Goal: Task Accomplishment & Management: Complete application form

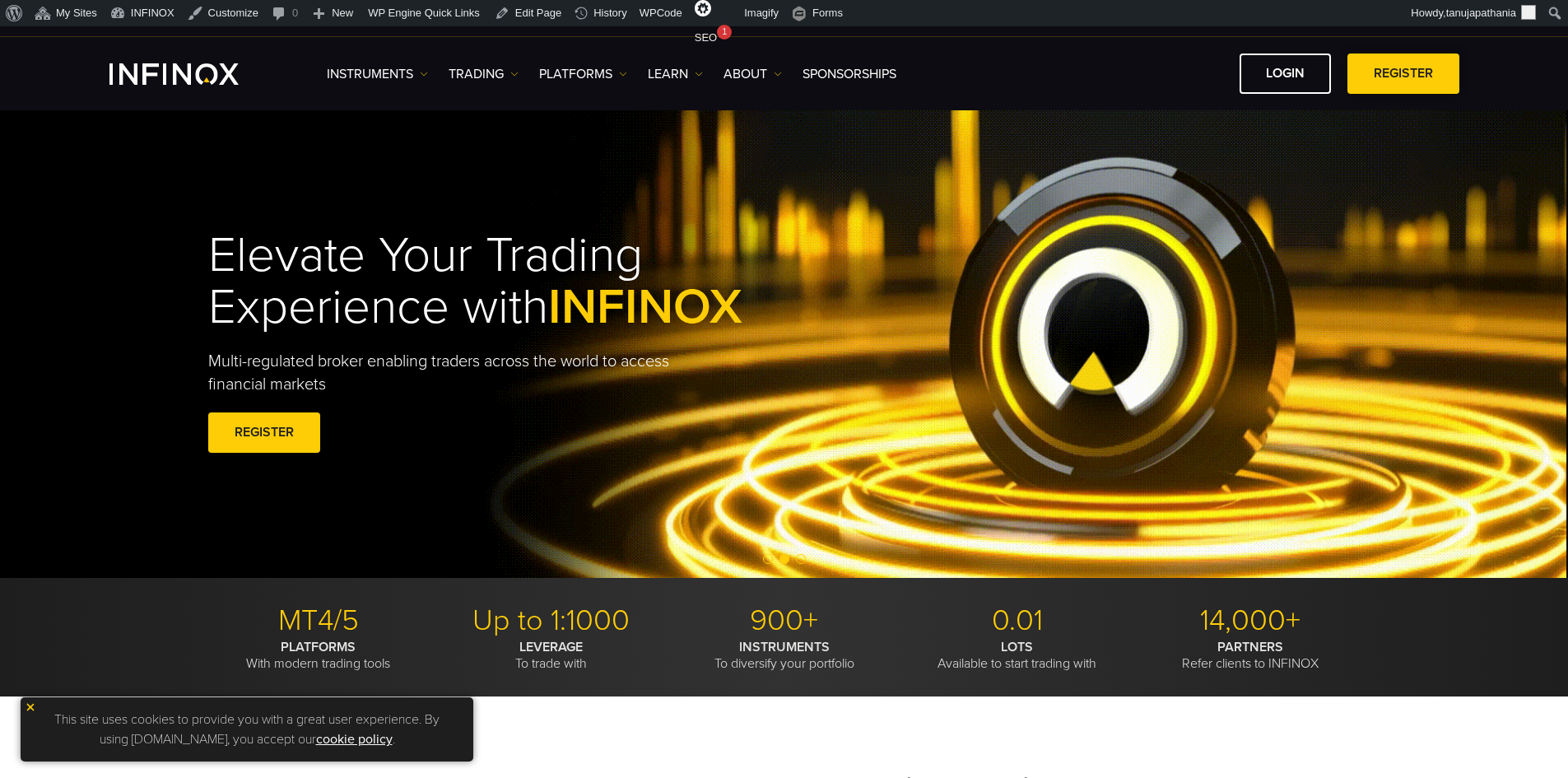
click at [1385, 74] on link "REGISTER" at bounding box center [1403, 74] width 112 height 41
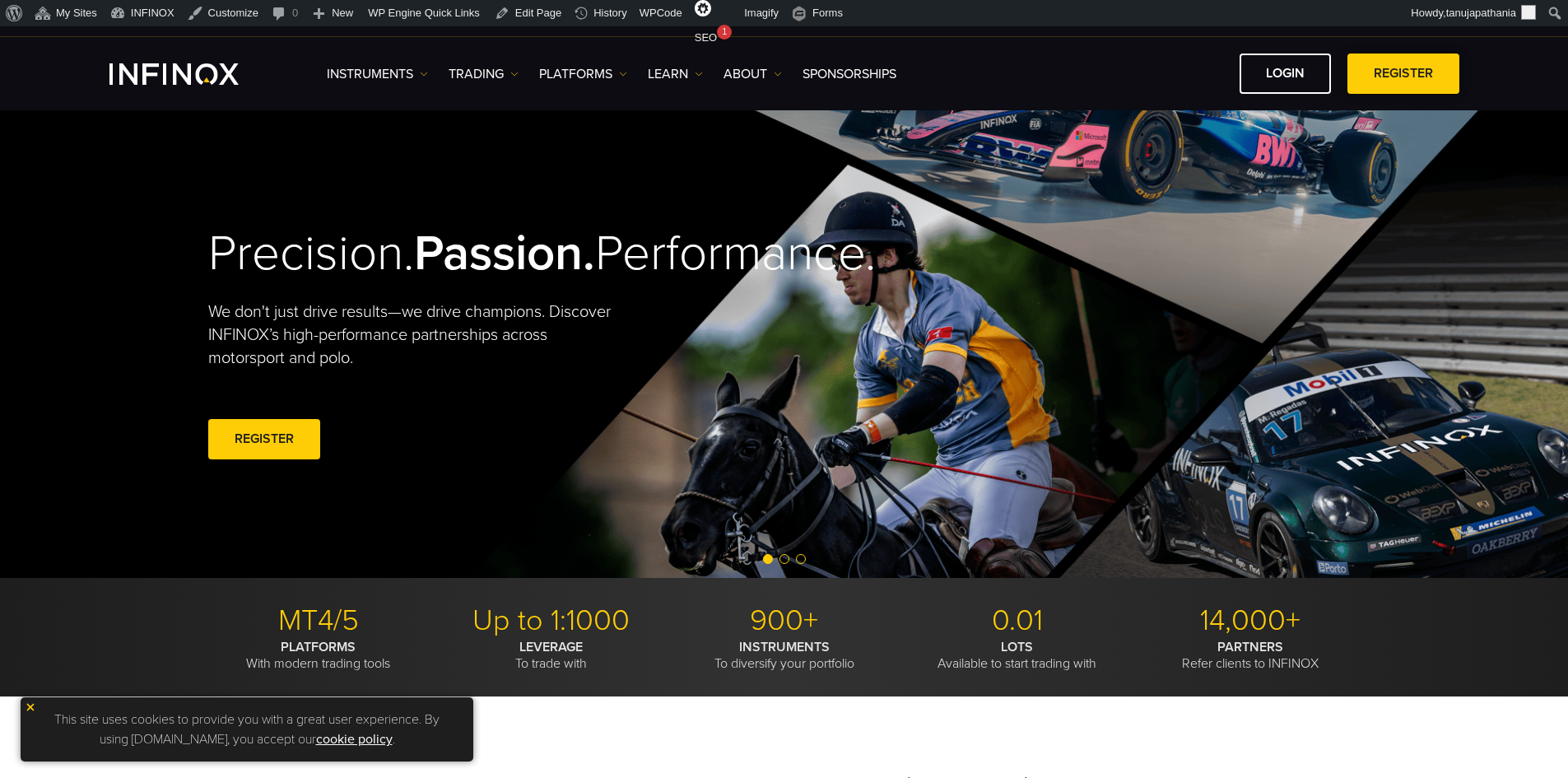
click at [1406, 72] on link "REGISTER" at bounding box center [1403, 74] width 112 height 41
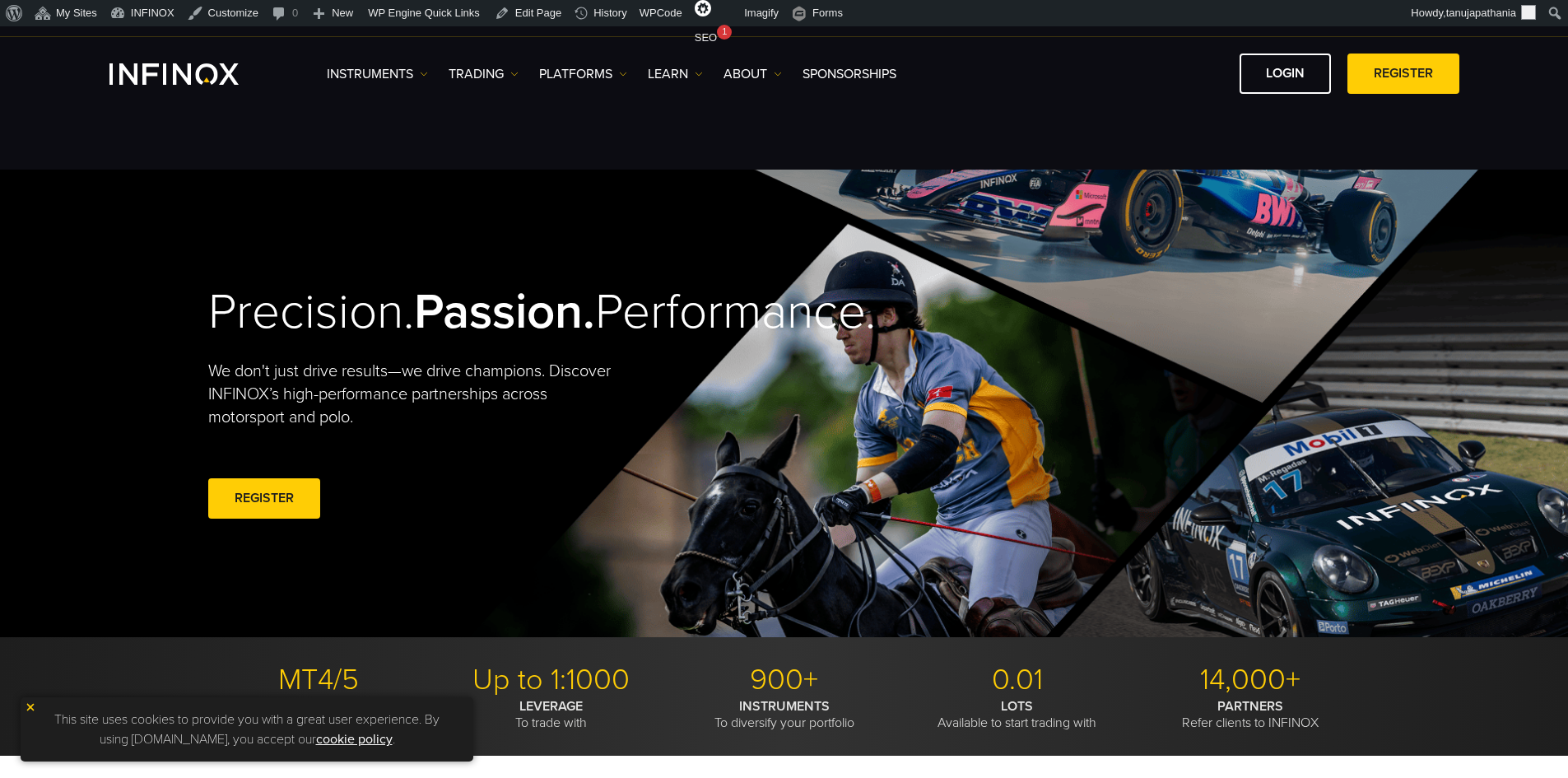
click at [1393, 74] on link "REGISTER" at bounding box center [1403, 74] width 112 height 41
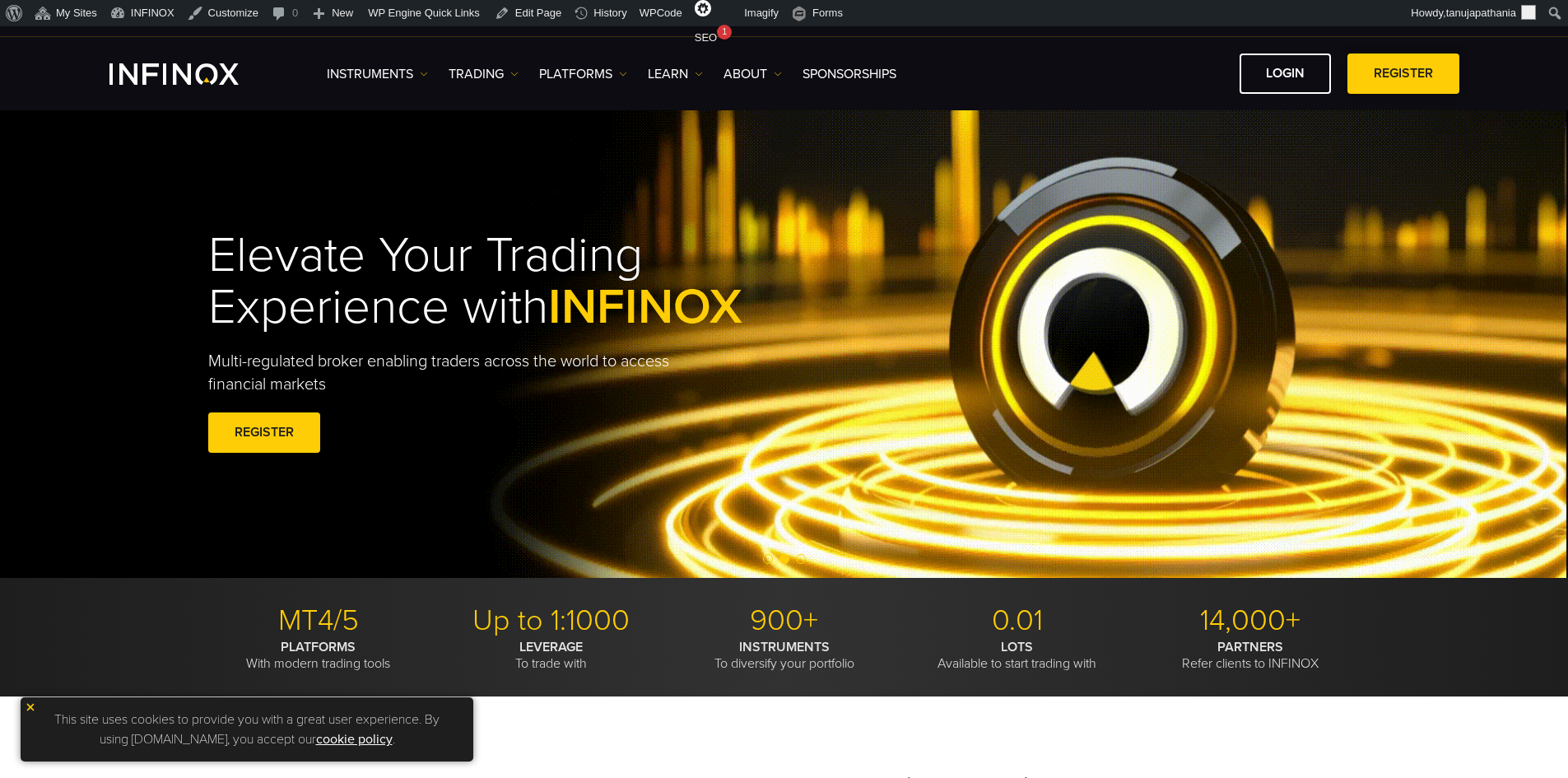
click at [1412, 68] on link "REGISTER" at bounding box center [1403, 74] width 112 height 41
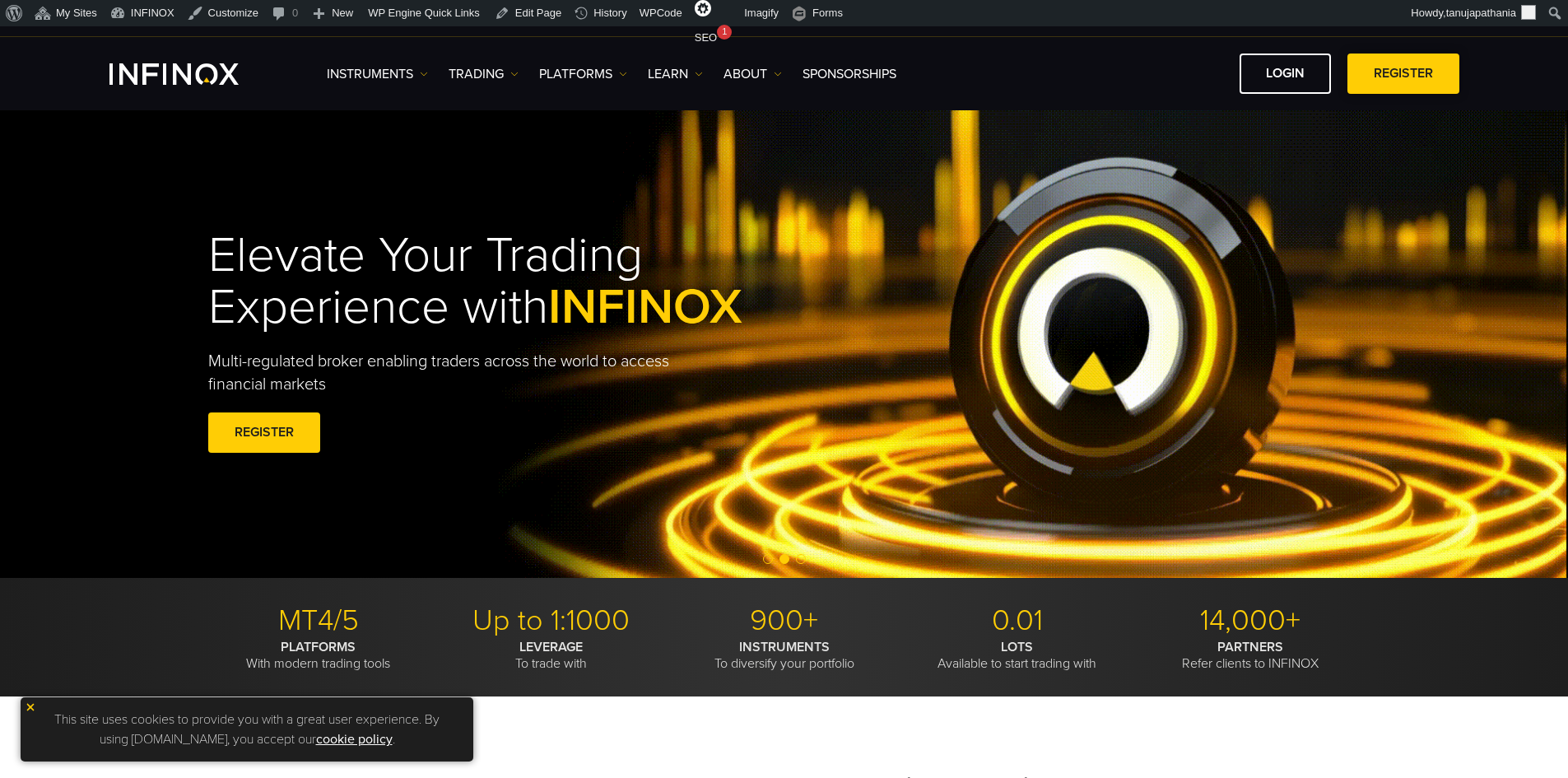
click at [1401, 63] on link "REGISTER" at bounding box center [1403, 74] width 112 height 41
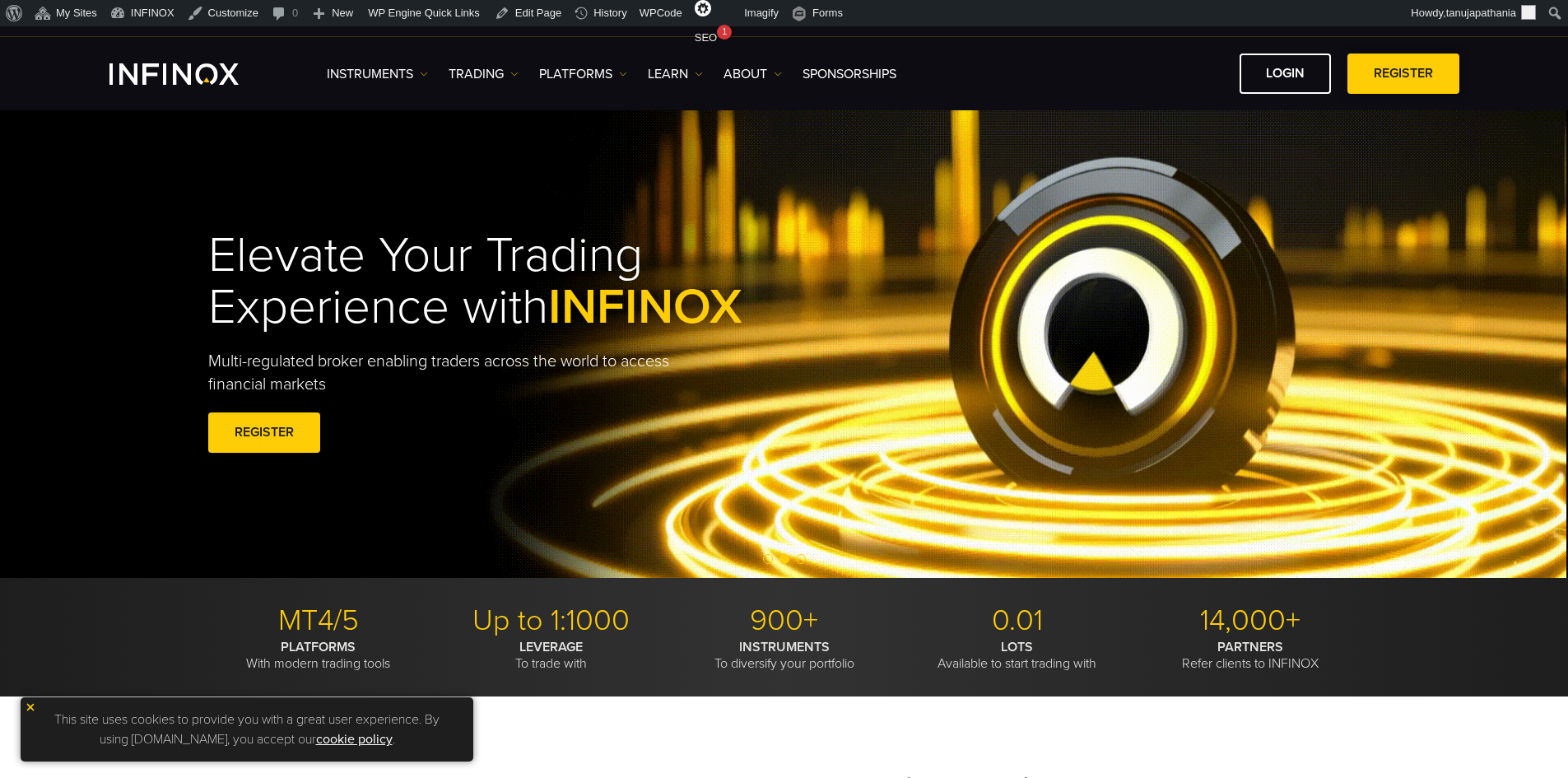
click at [1381, 73] on link "REGISTER" at bounding box center [1403, 74] width 112 height 41
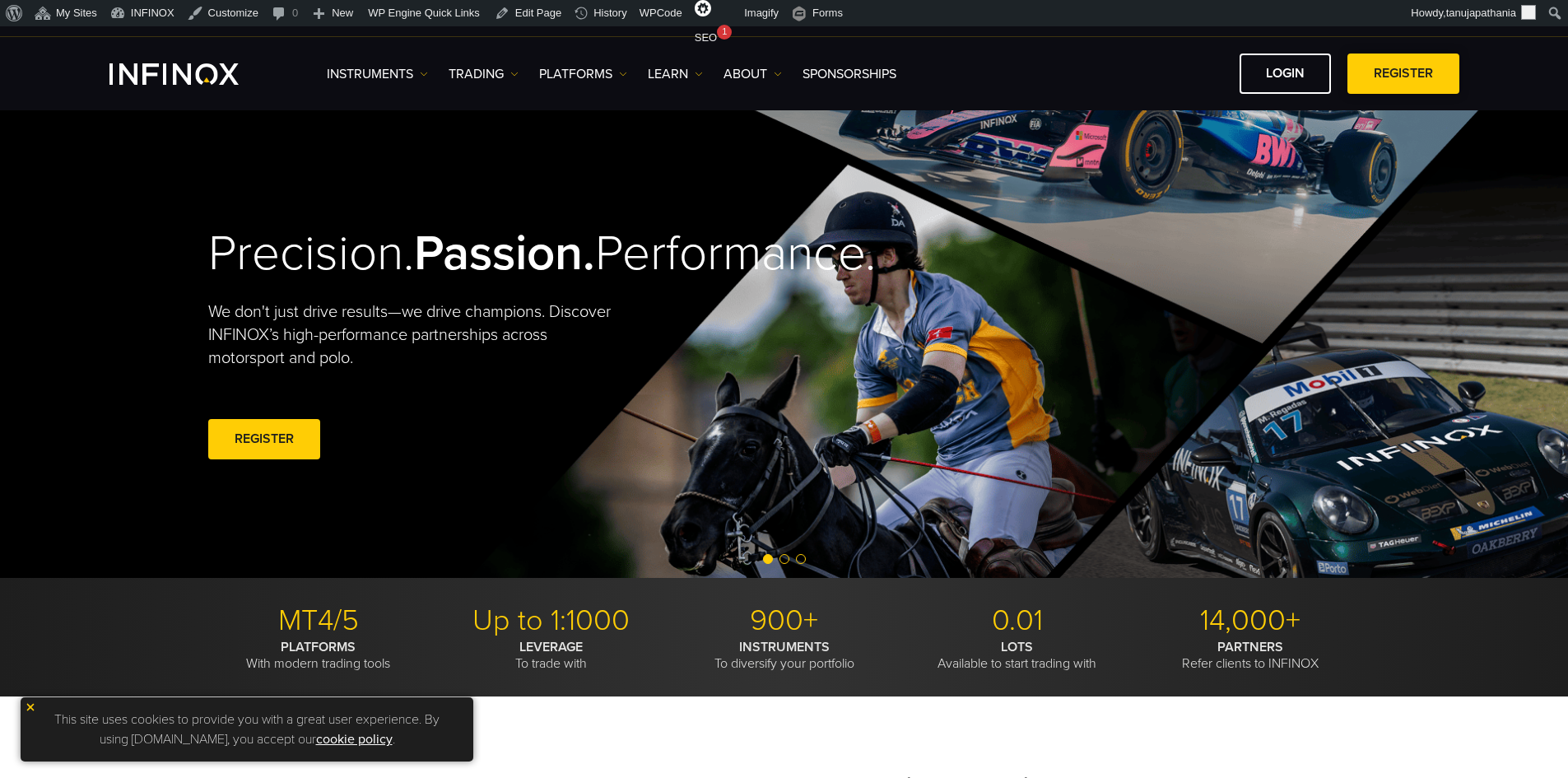
click at [1395, 74] on link "REGISTER" at bounding box center [1403, 74] width 112 height 41
click at [1372, 71] on link "REGISTER" at bounding box center [1403, 74] width 112 height 41
click at [1401, 83] on link "REGISTER" at bounding box center [1403, 74] width 112 height 41
click at [1423, 79] on link "REGISTER" at bounding box center [1403, 74] width 112 height 41
click at [1369, 69] on link "REGISTER" at bounding box center [1403, 74] width 112 height 41
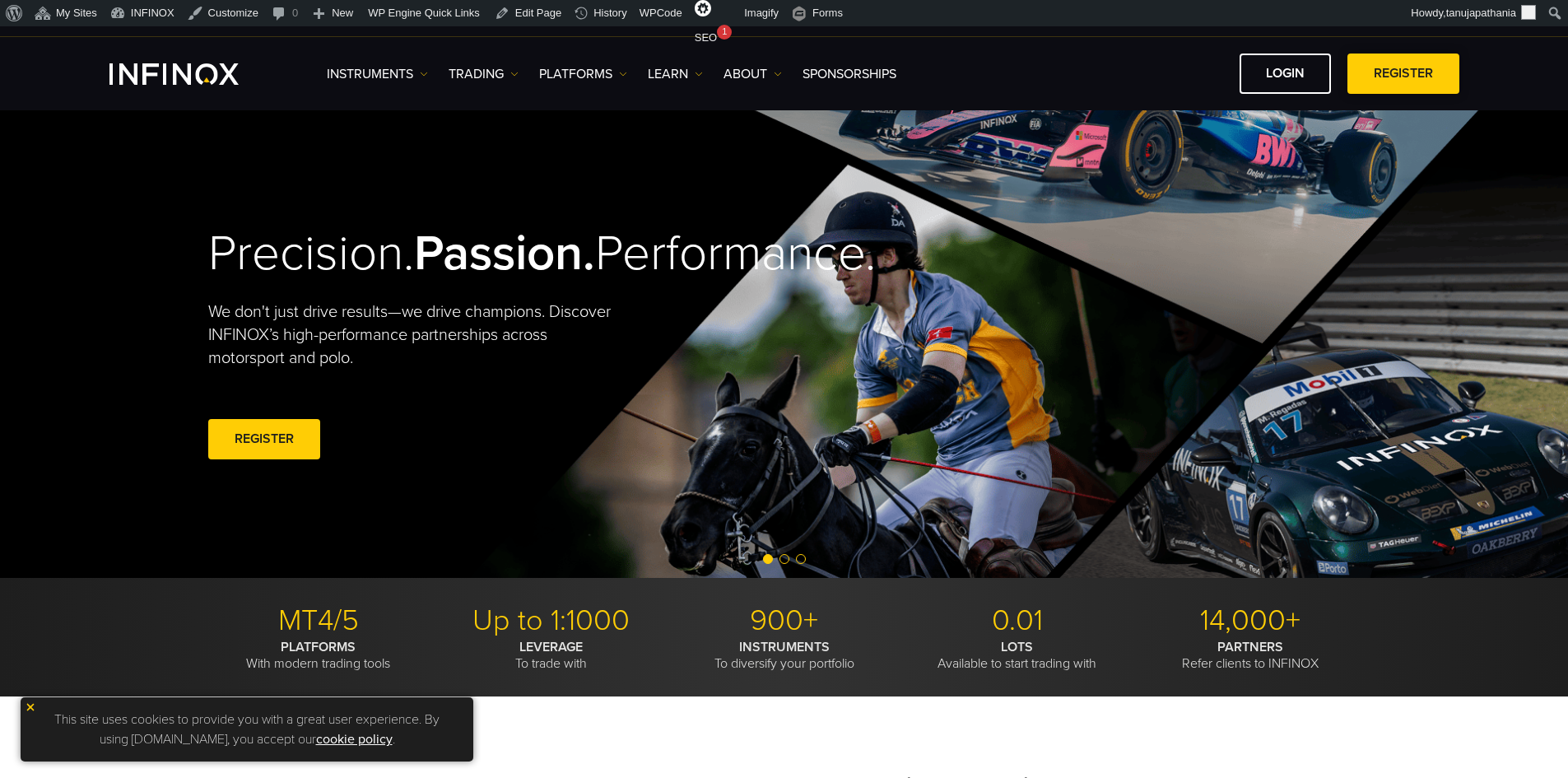
click at [1403, 74] on span at bounding box center [1403, 74] width 0 height 0
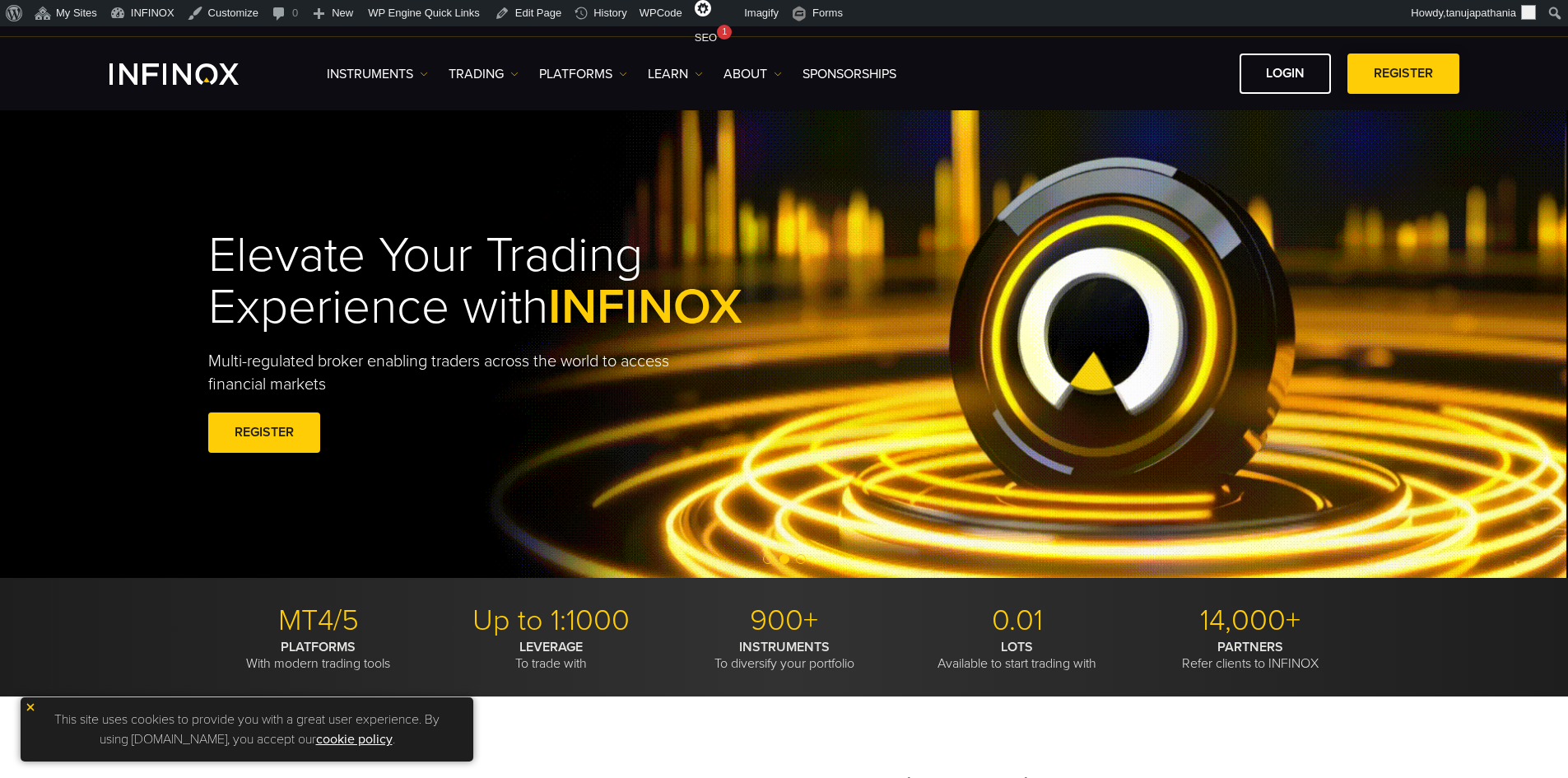
click at [1382, 72] on link "REGISTER" at bounding box center [1403, 74] width 112 height 41
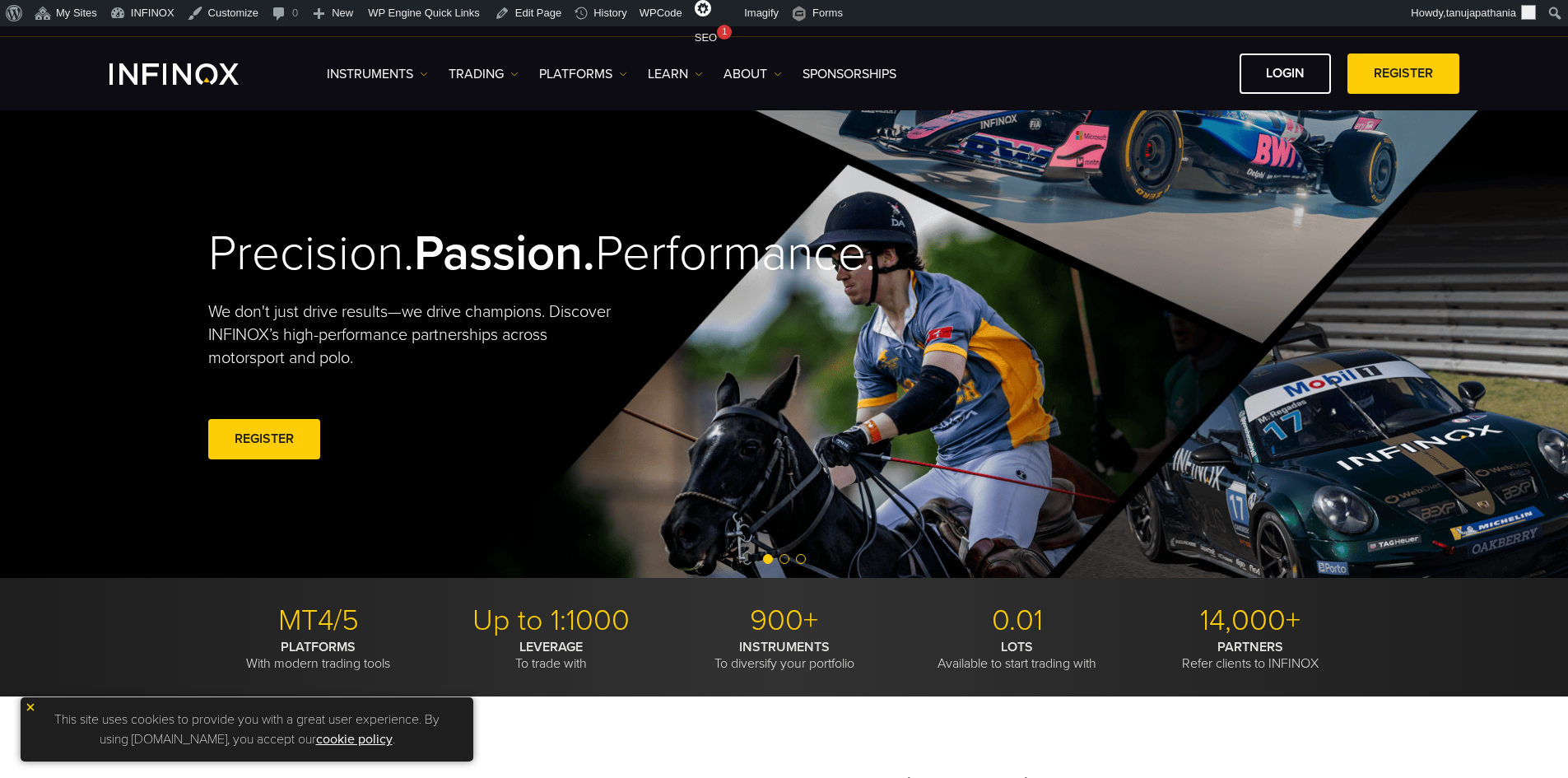
click at [1401, 79] on link "REGISTER" at bounding box center [1403, 74] width 112 height 41
click at [1395, 71] on link "REGISTER" at bounding box center [1403, 74] width 112 height 41
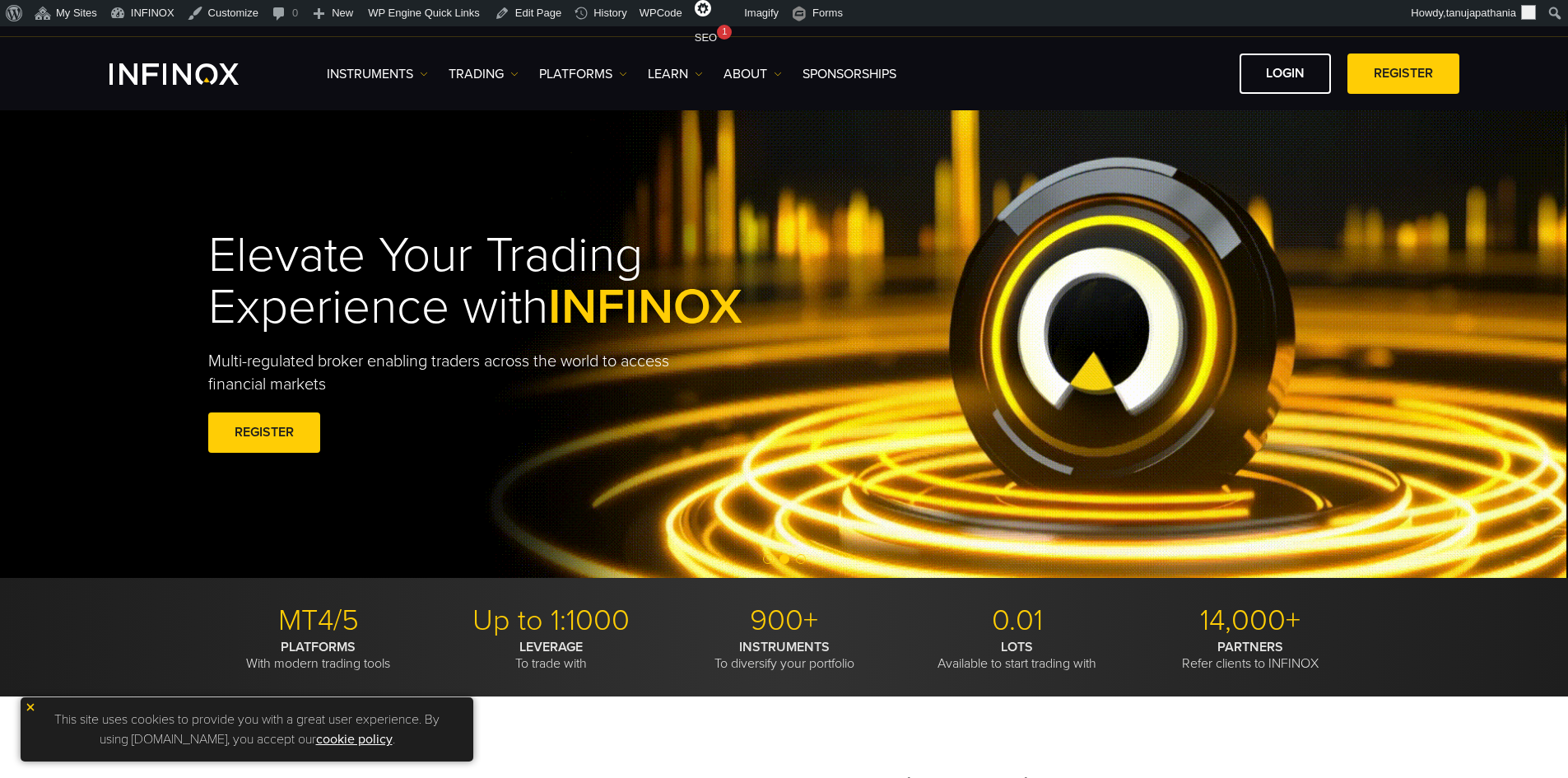
click at [1152, 178] on div "Elevate Your Trading Experience with INFINOX Multi-regulated broker enabling tr…" at bounding box center [784, 344] width 1568 height 468
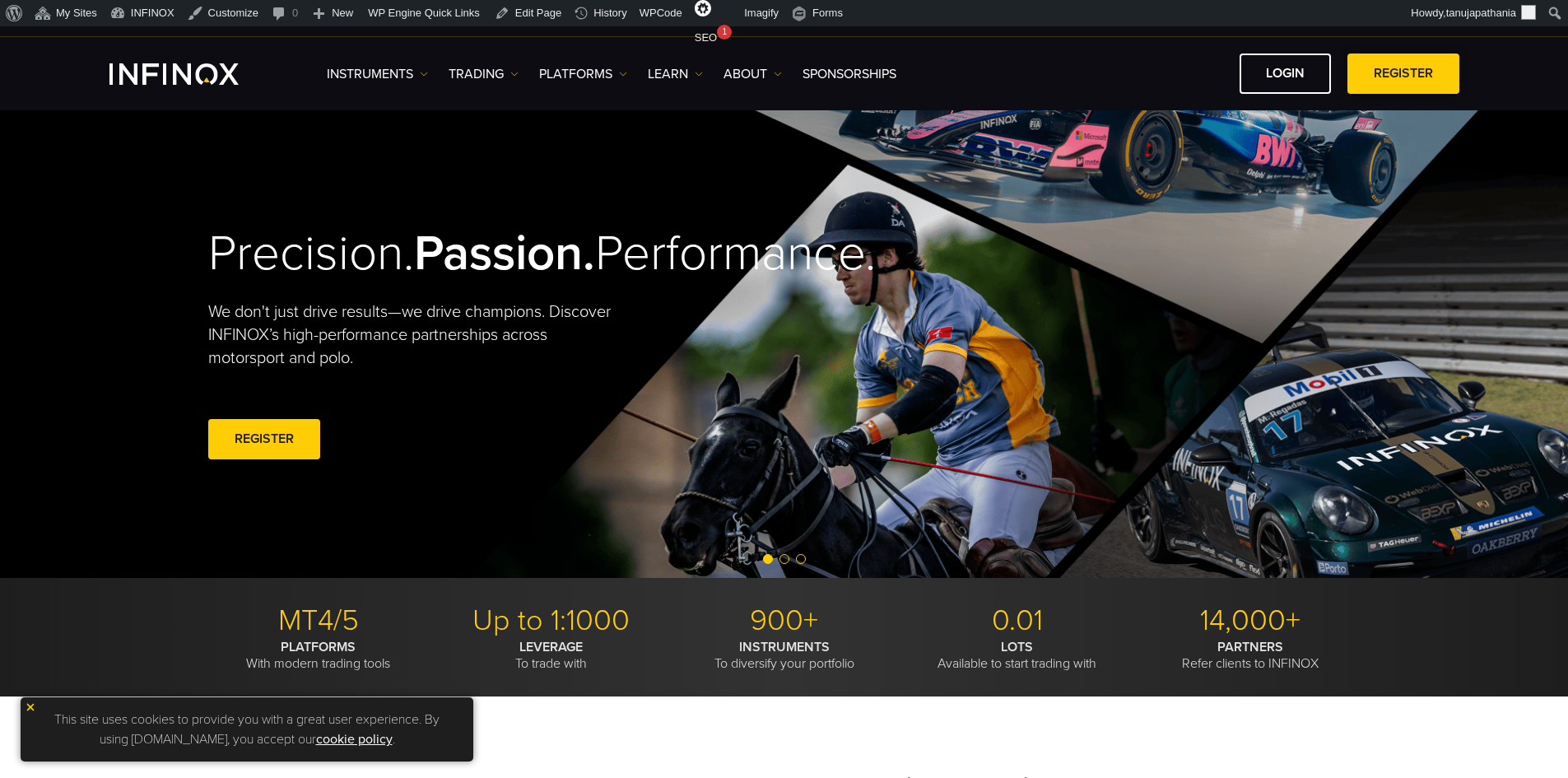
click at [1394, 73] on link "REGISTER" at bounding box center [1403, 74] width 112 height 41
